Goal: Find specific page/section: Find specific page/section

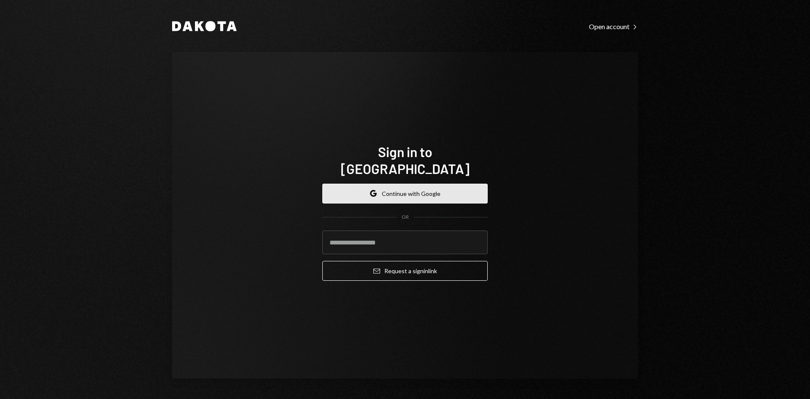
drag, startPoint x: 0, startPoint y: 0, endPoint x: 446, endPoint y: 190, distance: 484.4
click at [446, 190] on button "Google Continue with Google" at bounding box center [405, 194] width 165 height 20
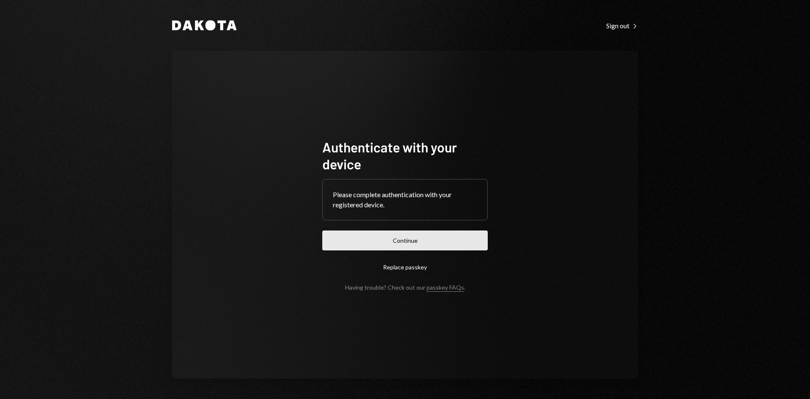
click at [413, 247] on button "Continue" at bounding box center [405, 240] width 165 height 20
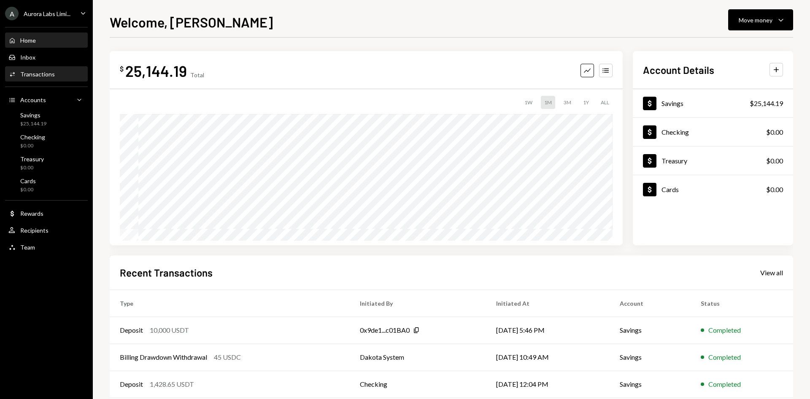
click at [48, 74] on div "Transactions" at bounding box center [37, 73] width 35 height 7
